Goal: Task Accomplishment & Management: Manage account settings

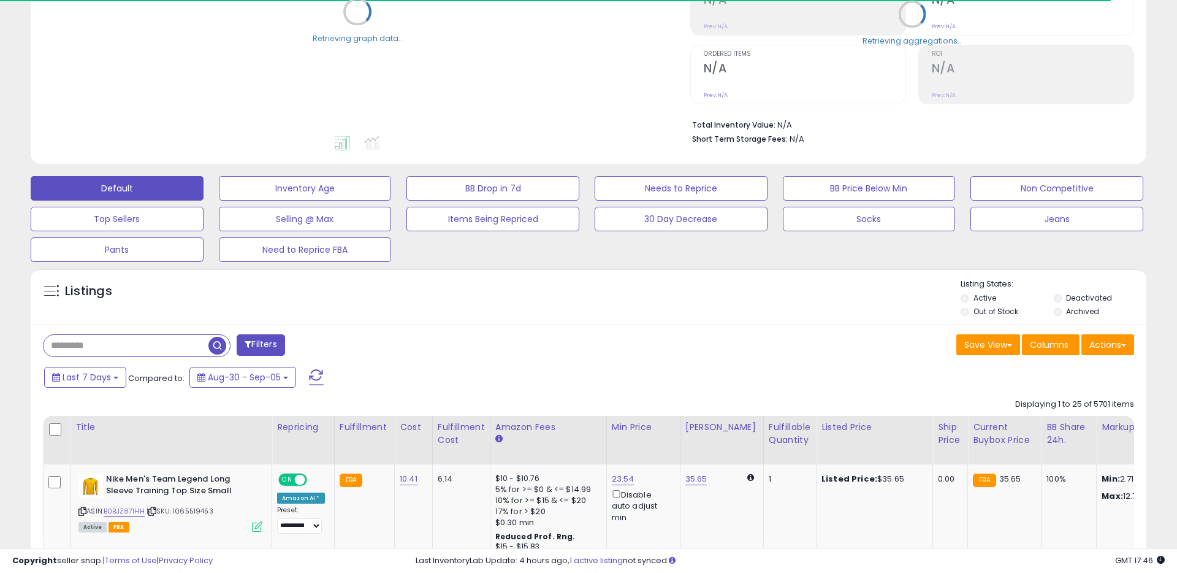
scroll to position [219, 0]
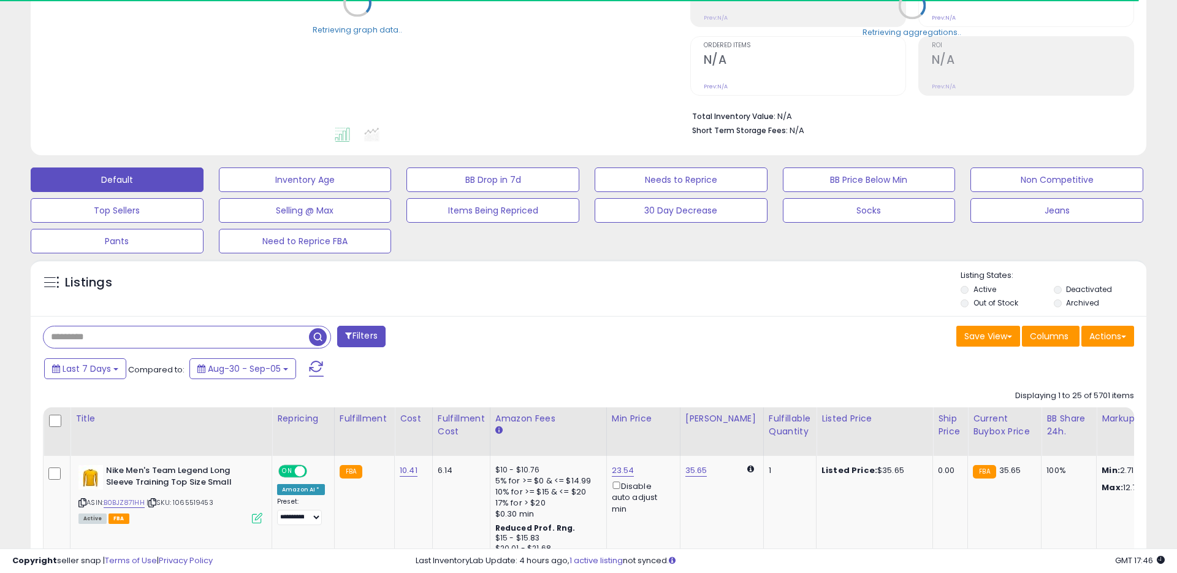
click at [111, 340] on input "text" at bounding box center [176, 336] width 265 height 21
paste input "**********"
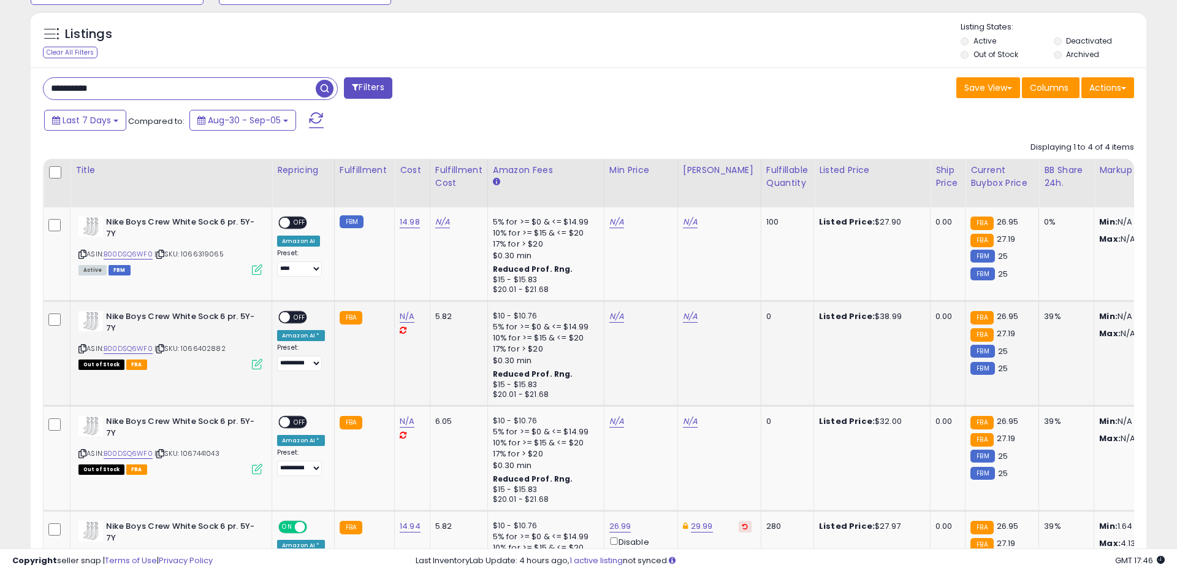
scroll to position [605, 0]
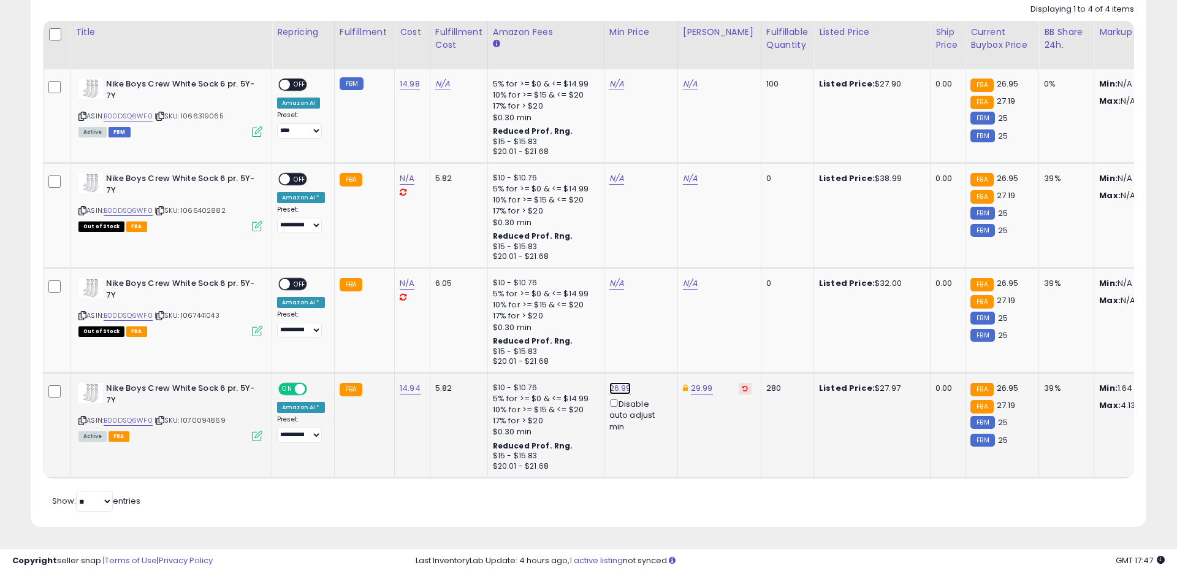
click at [614, 387] on link "26.99" at bounding box center [620, 388] width 22 height 12
click at [603, 345] on input "*****" at bounding box center [584, 346] width 109 height 21
click at [682, 344] on icon "button" at bounding box center [678, 344] width 7 height 7
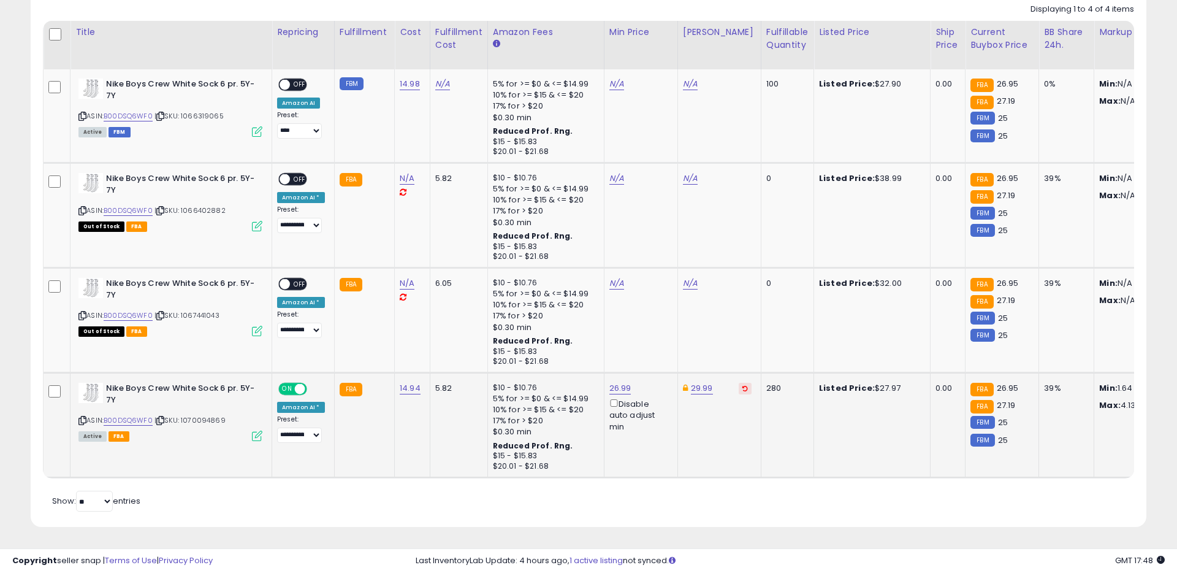
click at [668, 467] on td "26.99 Disable auto adjust min" at bounding box center [641, 425] width 74 height 105
click at [301, 389] on span at bounding box center [300, 389] width 10 height 10
click at [379, 439] on td "FBA" at bounding box center [364, 425] width 60 height 105
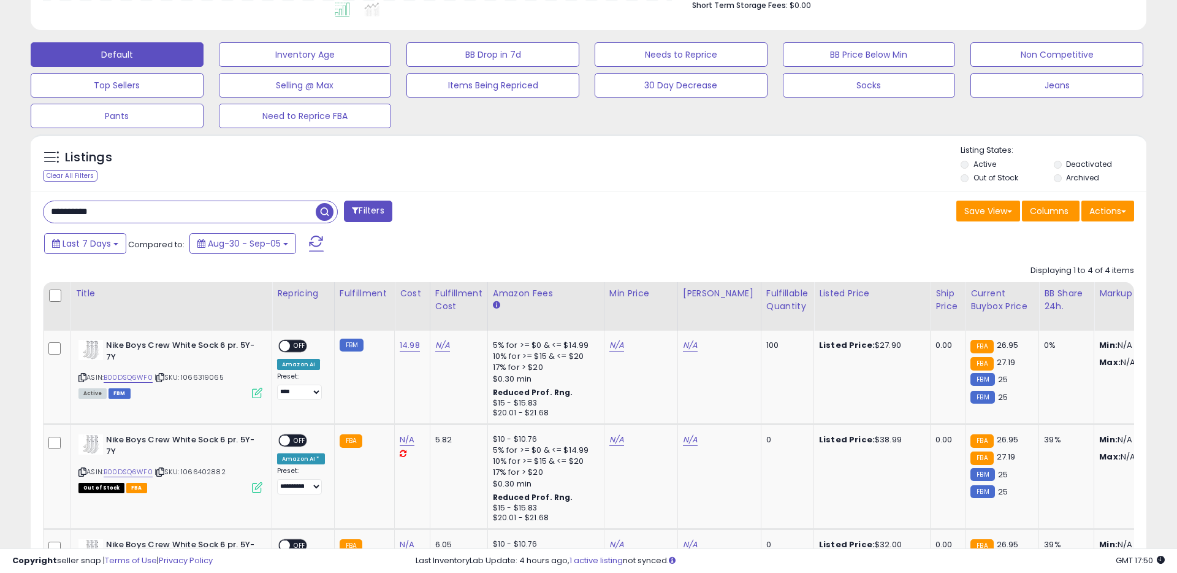
scroll to position [343, 0]
click at [108, 211] on input "**********" at bounding box center [180, 212] width 272 height 21
paste input "text"
type input "**********"
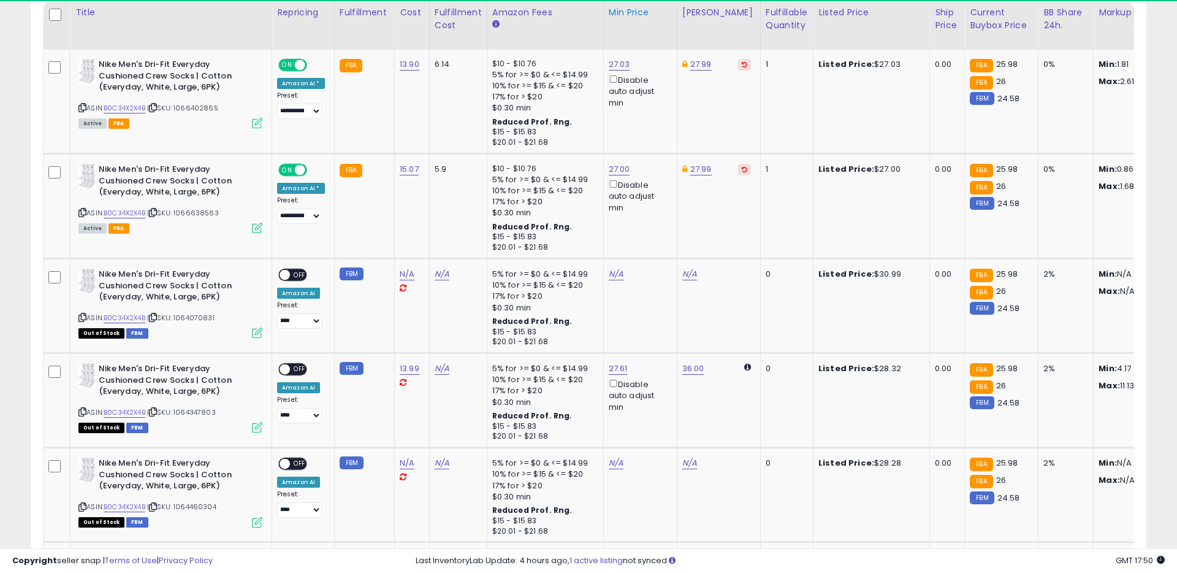
scroll to position [251, 647]
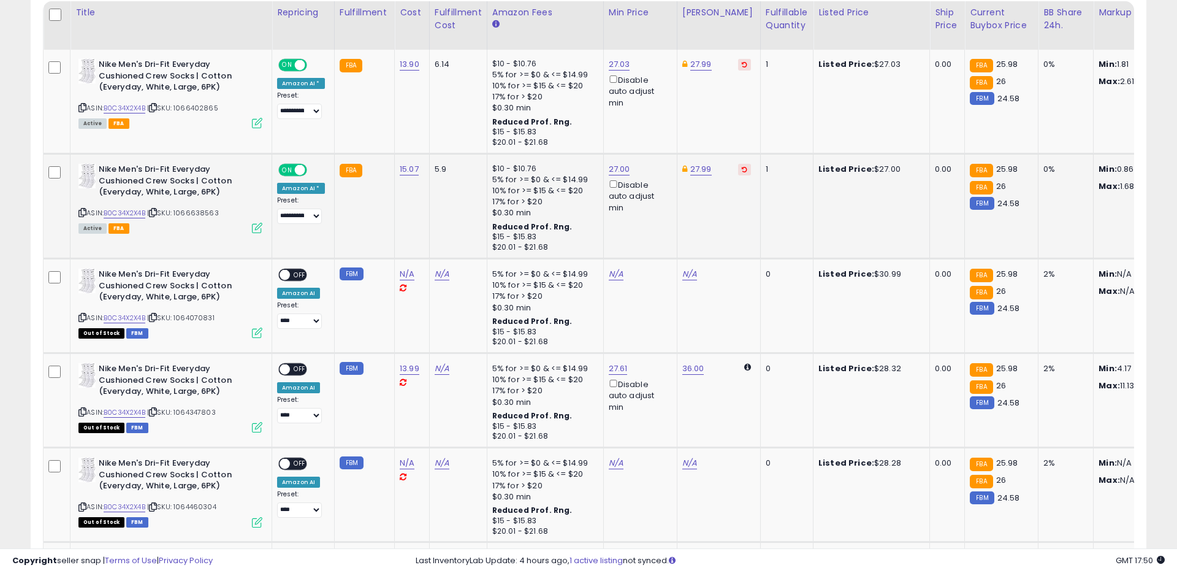
click at [302, 169] on span at bounding box center [300, 170] width 10 height 10
click at [294, 64] on span "ON" at bounding box center [287, 65] width 15 height 10
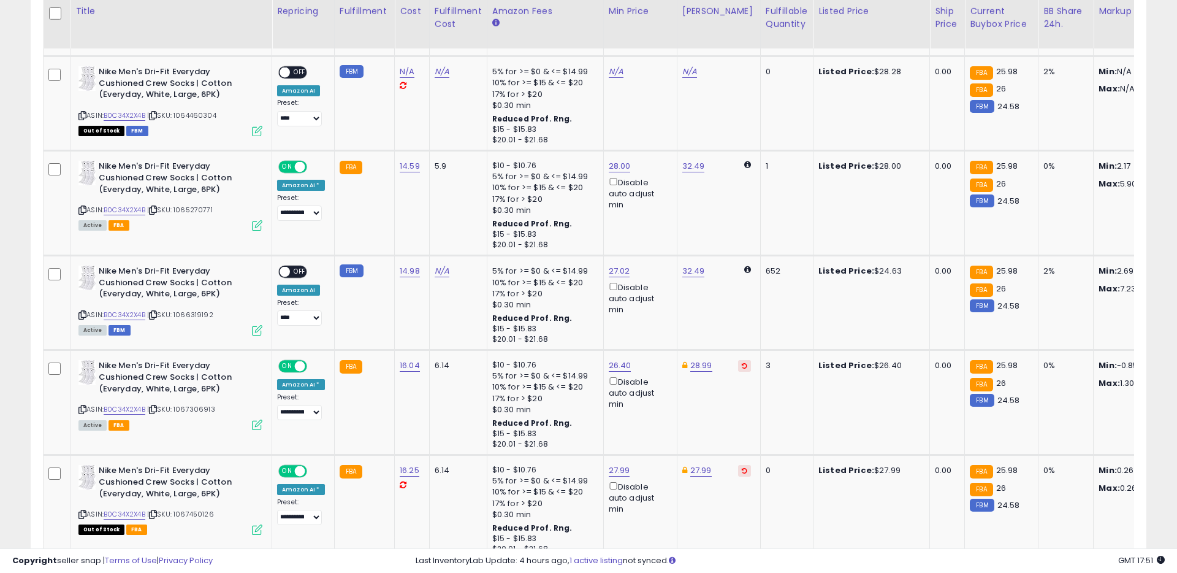
scroll to position [1012, 0]
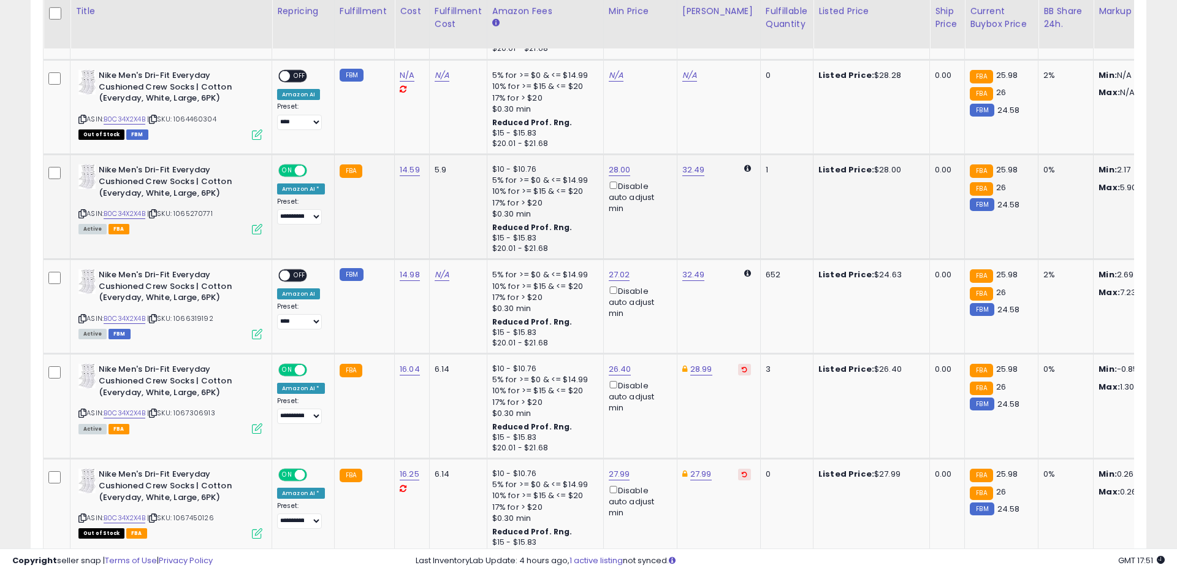
click at [299, 167] on span at bounding box center [300, 171] width 10 height 10
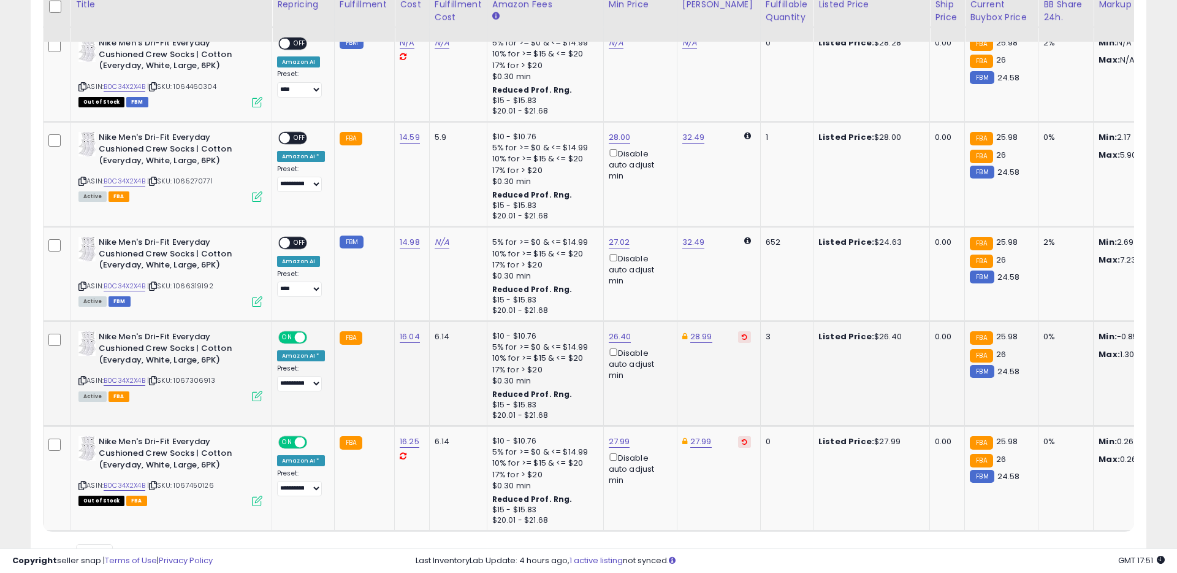
scroll to position [1056, 0]
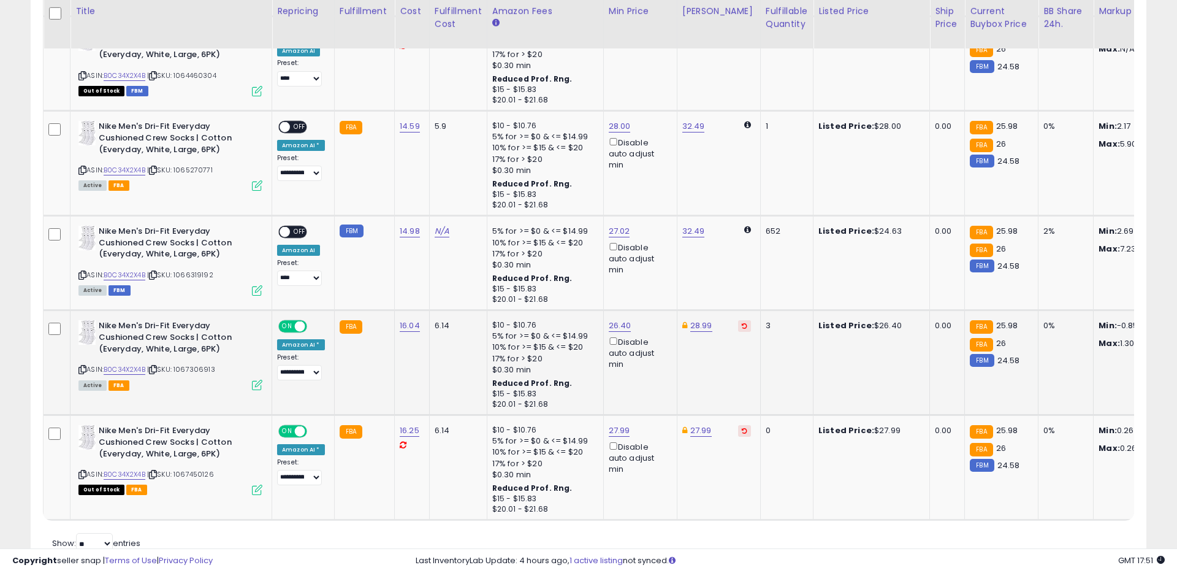
click at [300, 323] on span at bounding box center [300, 326] width 10 height 10
click at [301, 429] on span at bounding box center [300, 431] width 10 height 10
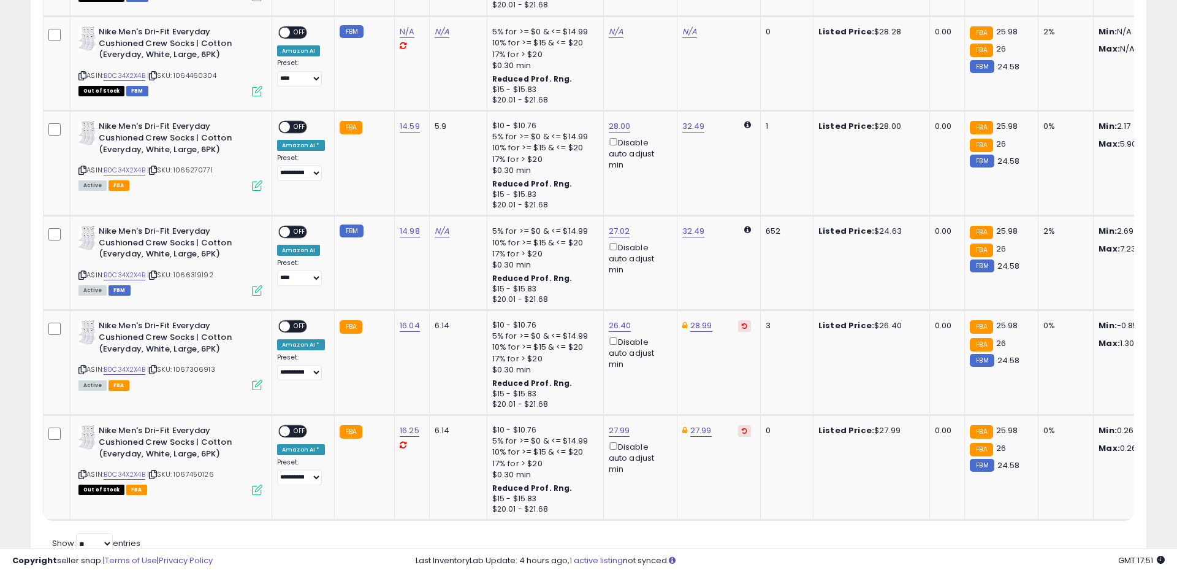
scroll to position [958, 0]
